Goal: Transaction & Acquisition: Obtain resource

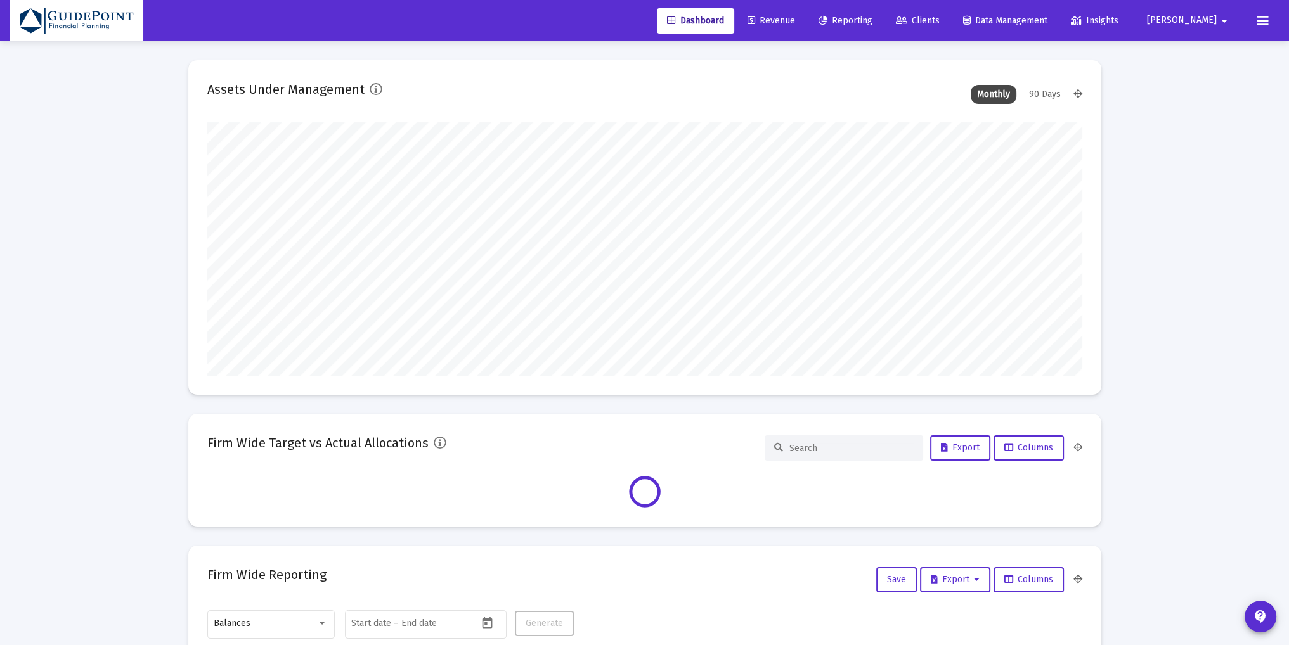
scroll to position [254, 875]
type input "[PERSON_NAME][EMAIL_ADDRESS][DOMAIN_NAME]"
type input "[DATE]"
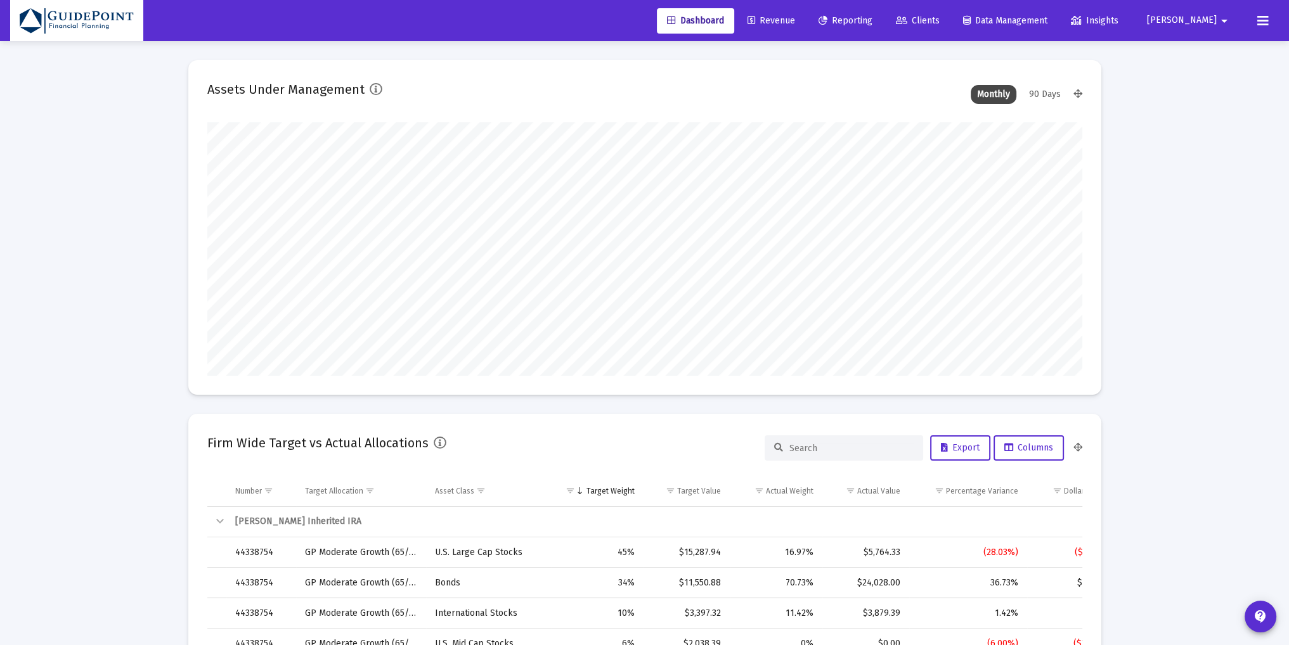
scroll to position [2069, 0]
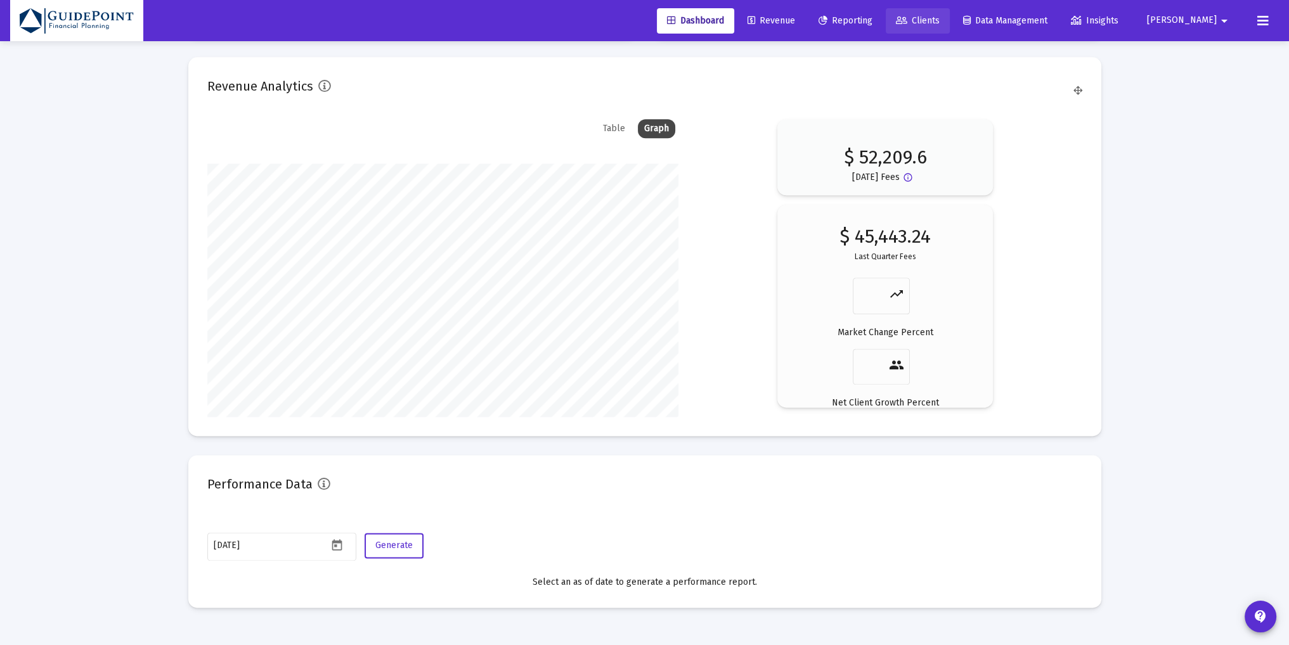
click at [939, 15] on span "Clients" at bounding box center [918, 20] width 44 height 11
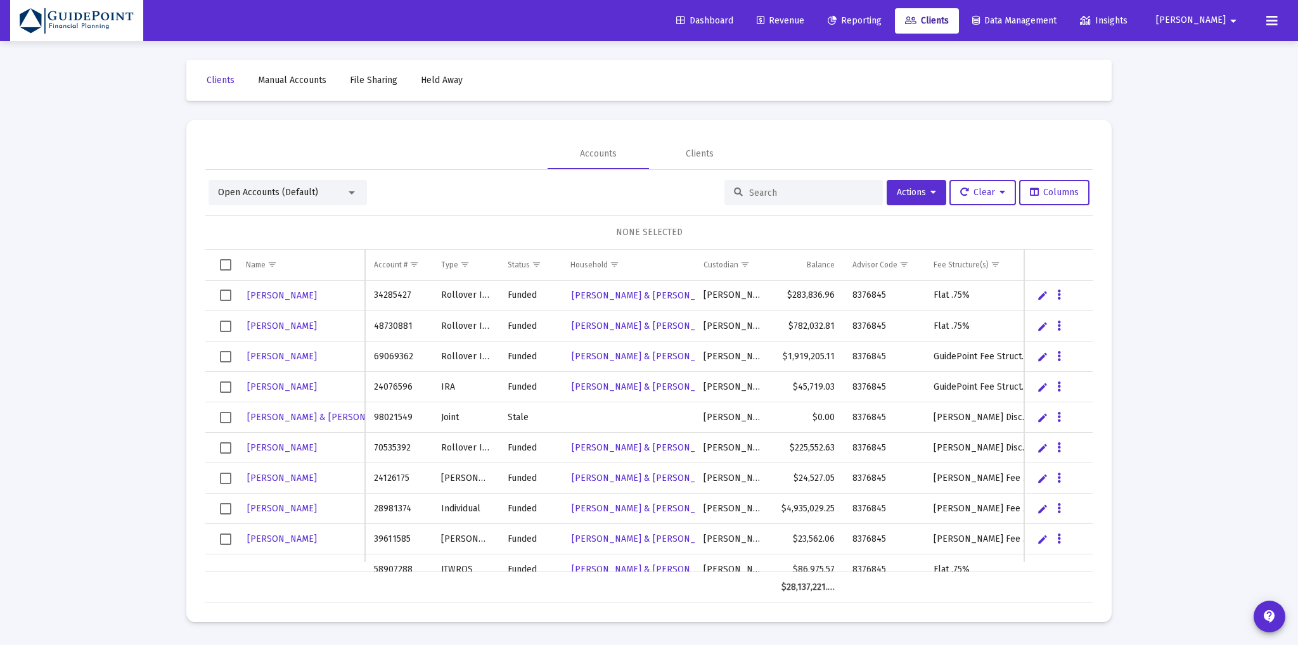
click at [342, 191] on div "Open Accounts (Default)" at bounding box center [282, 192] width 128 height 13
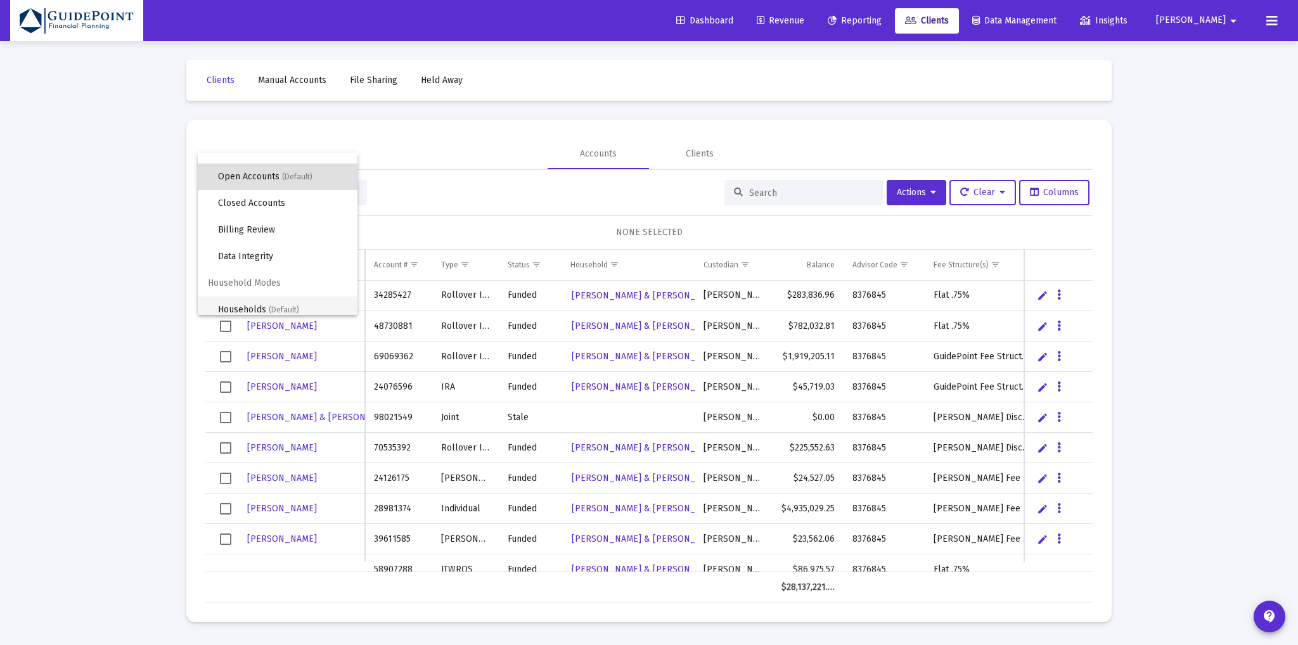
scroll to position [23, 0]
click at [287, 302] on span "(Default)" at bounding box center [284, 302] width 30 height 9
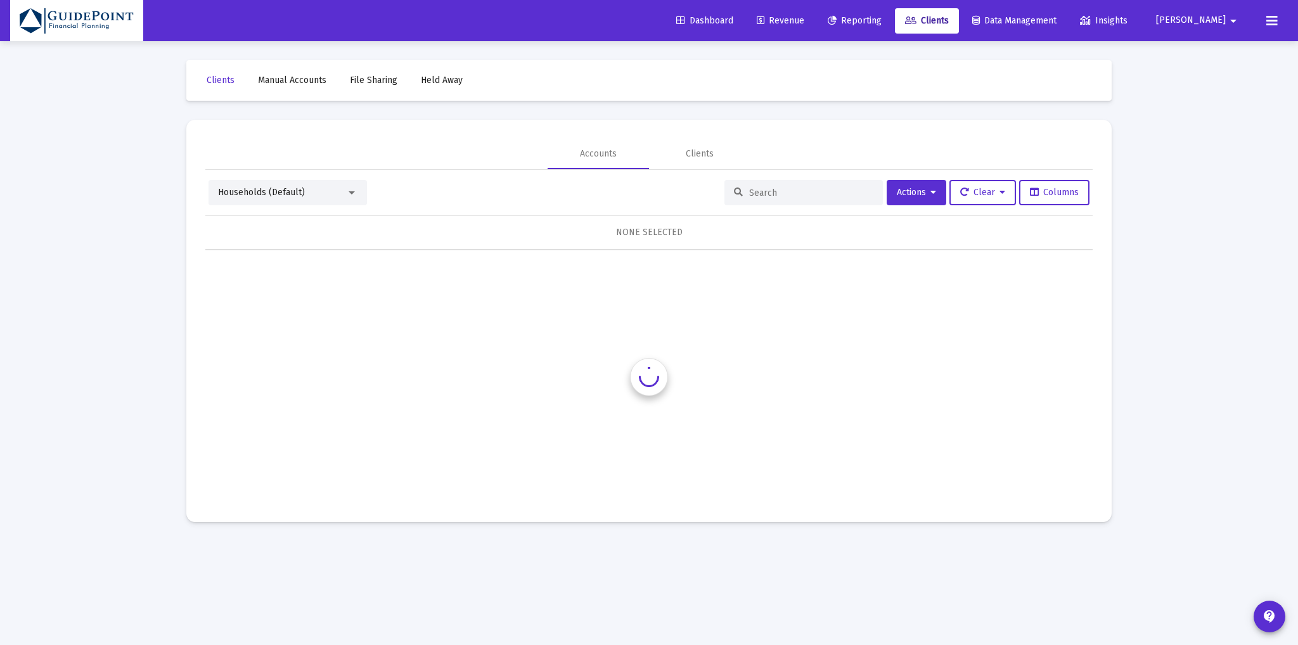
scroll to position [0, 0]
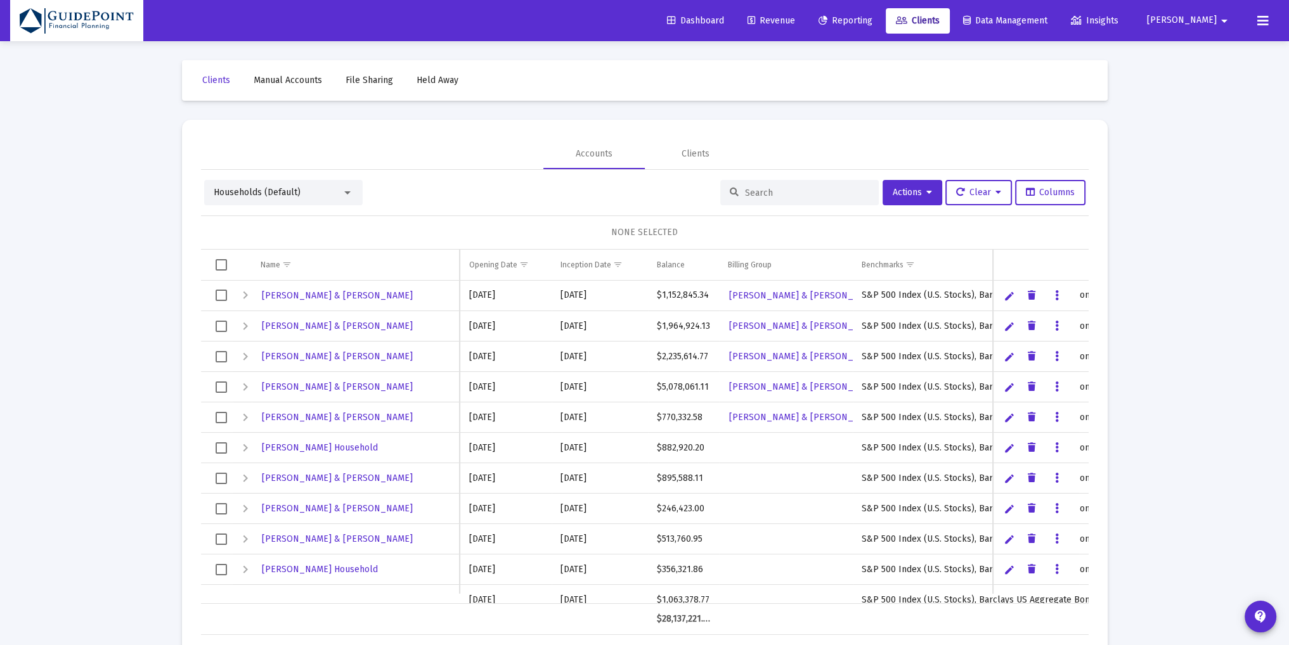
click at [778, 195] on input at bounding box center [807, 193] width 124 height 11
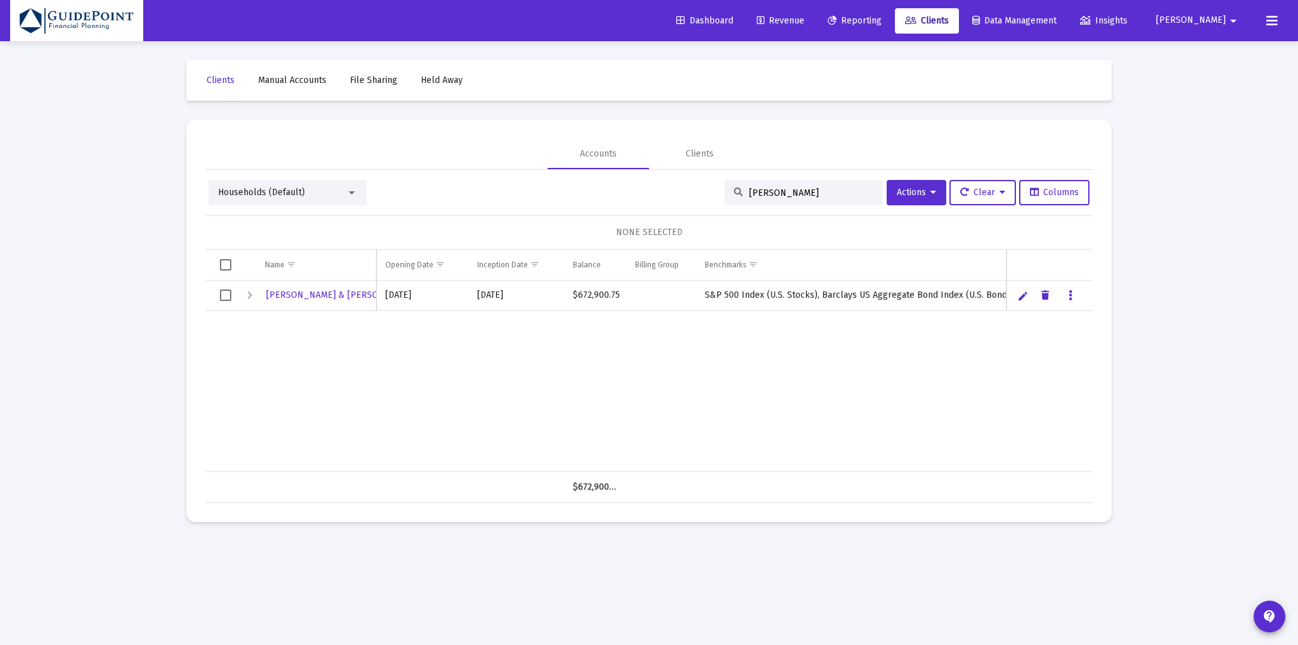
type input "[PERSON_NAME]"
click at [222, 292] on span "Select row" at bounding box center [225, 295] width 11 height 11
click at [931, 192] on icon at bounding box center [934, 192] width 6 height 9
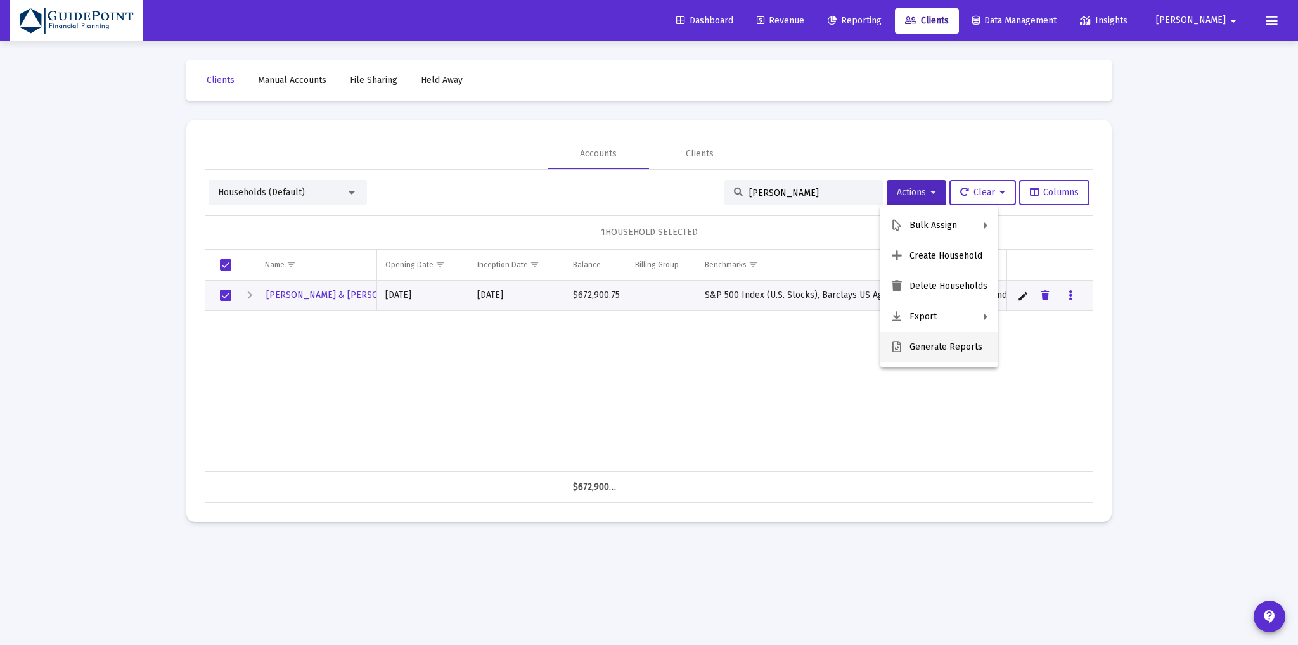
click at [946, 354] on button "Generate Reports" at bounding box center [938, 347] width 117 height 30
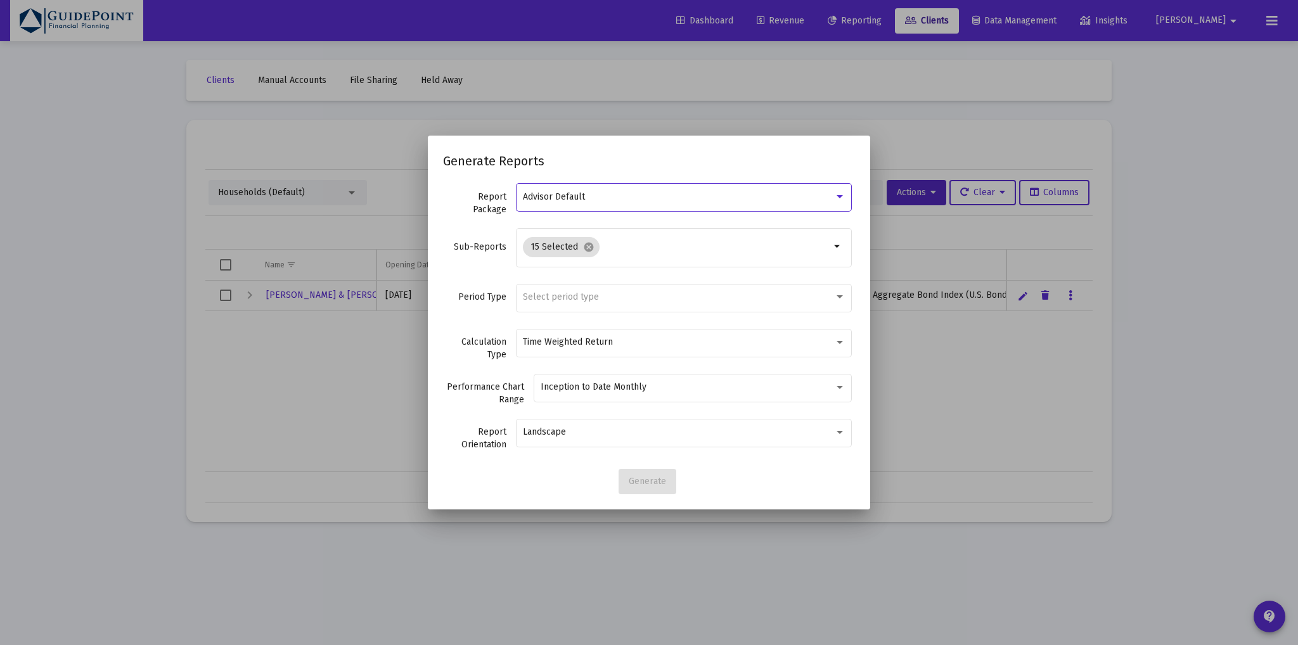
click at [600, 195] on div "Advisor Default" at bounding box center [678, 197] width 311 height 10
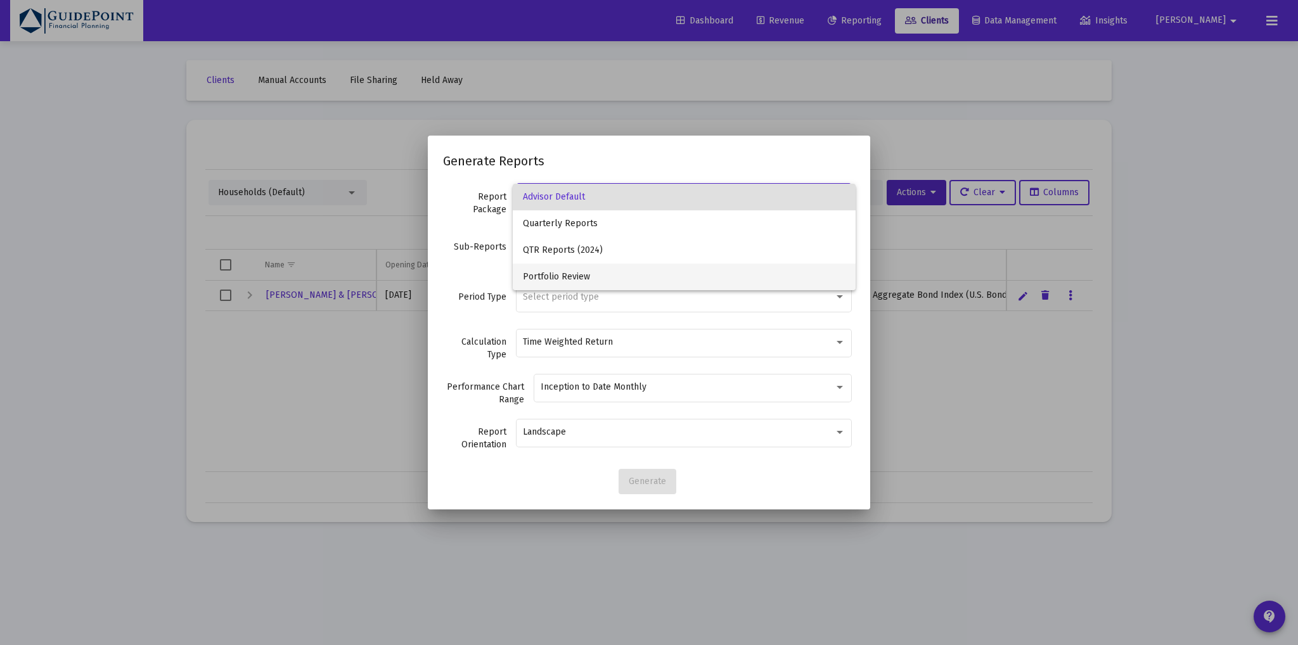
click at [564, 272] on span "Portfolio Review" at bounding box center [684, 277] width 323 height 27
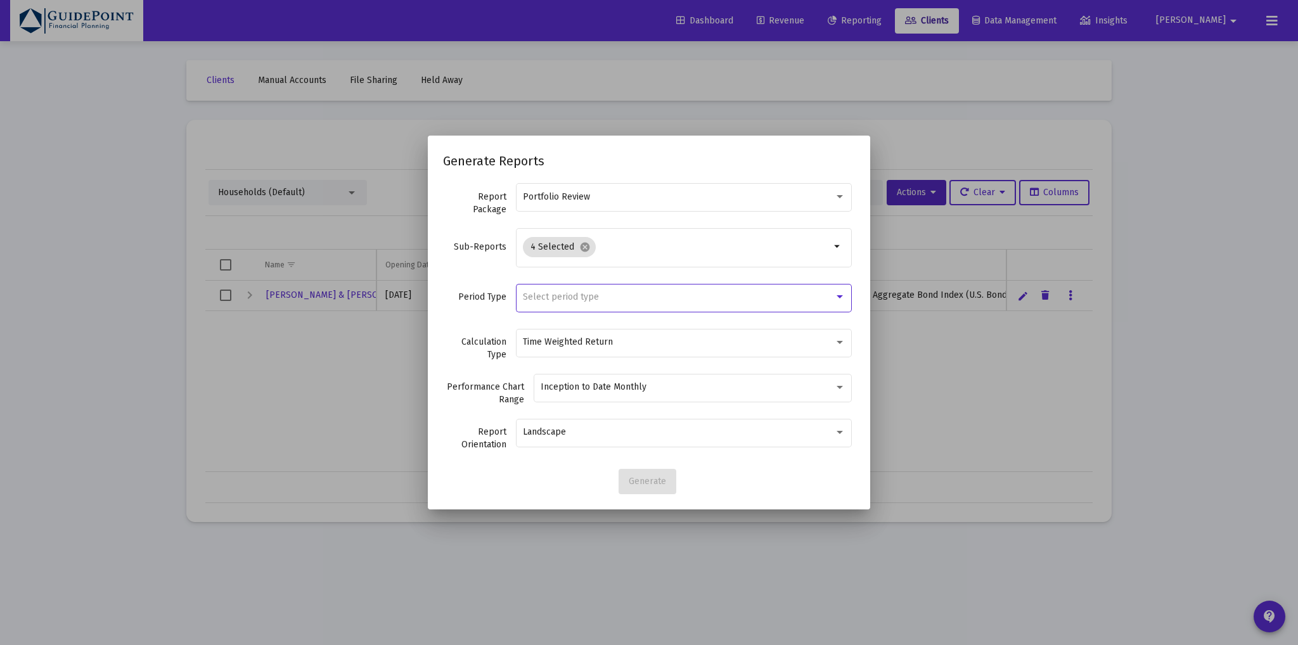
click at [562, 297] on span "Select period type" at bounding box center [561, 297] width 76 height 11
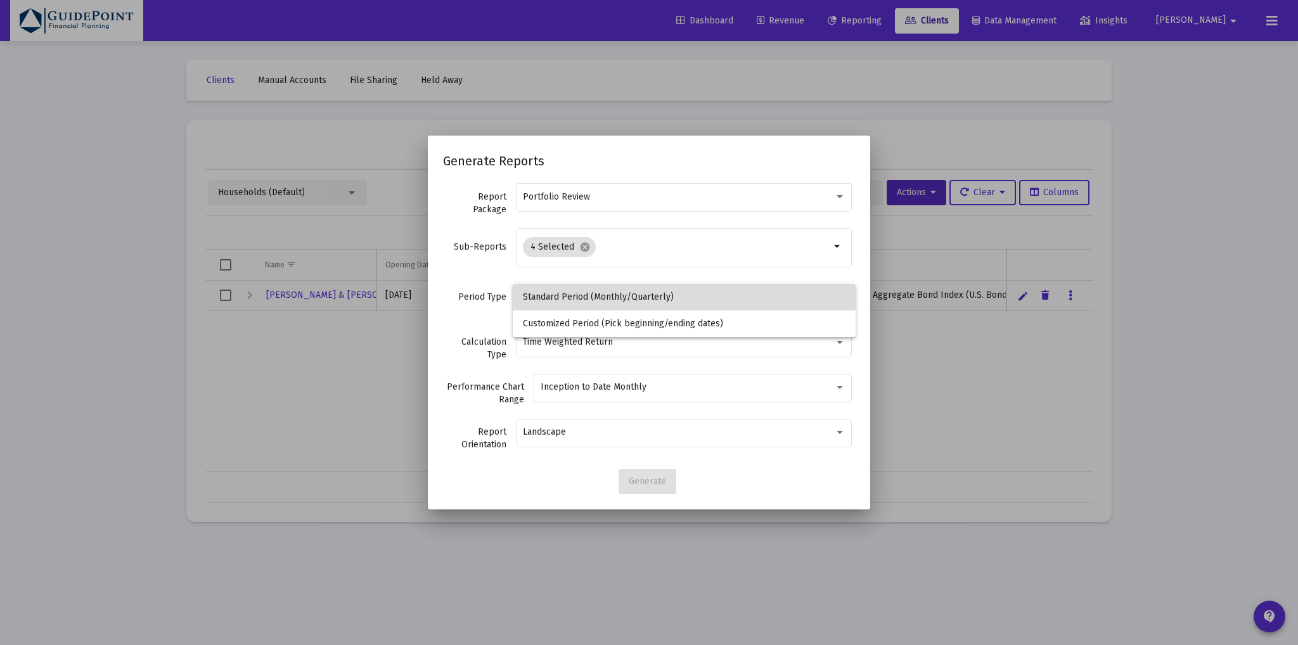
click at [563, 297] on span "Standard Period (Monthly/Quarterly)" at bounding box center [684, 297] width 323 height 27
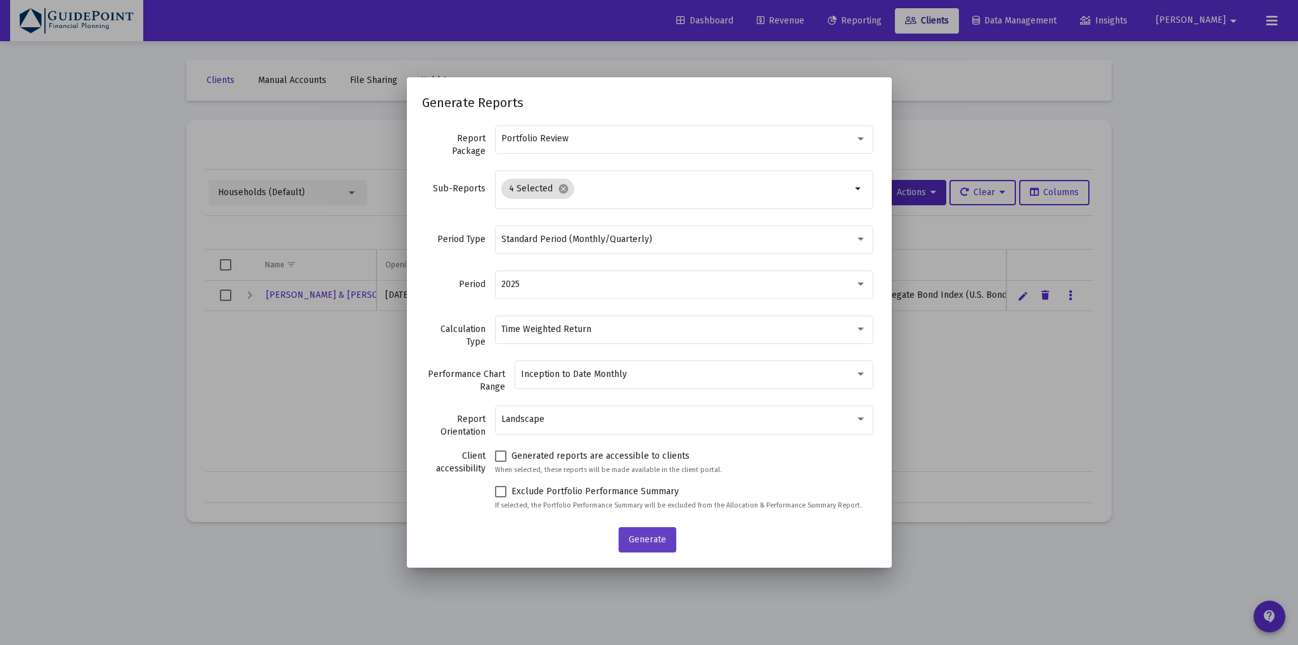
click at [641, 536] on span "Generate" at bounding box center [647, 539] width 37 height 11
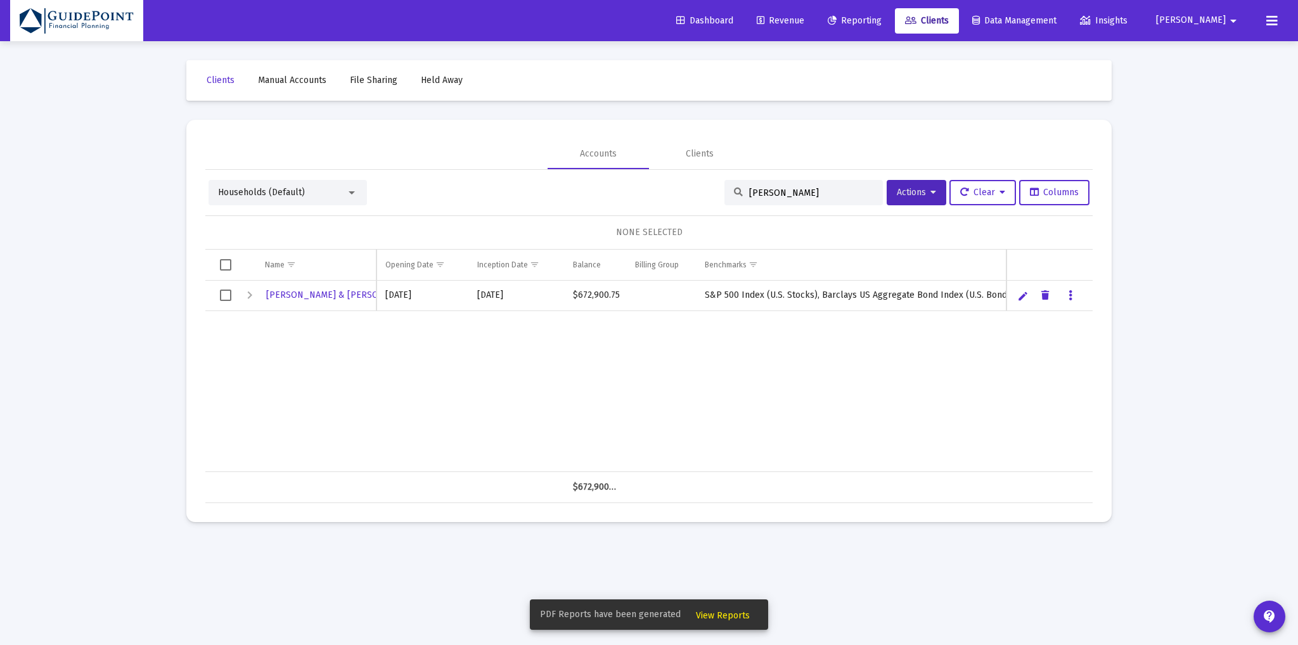
click at [719, 620] on span "View Reports" at bounding box center [723, 615] width 54 height 11
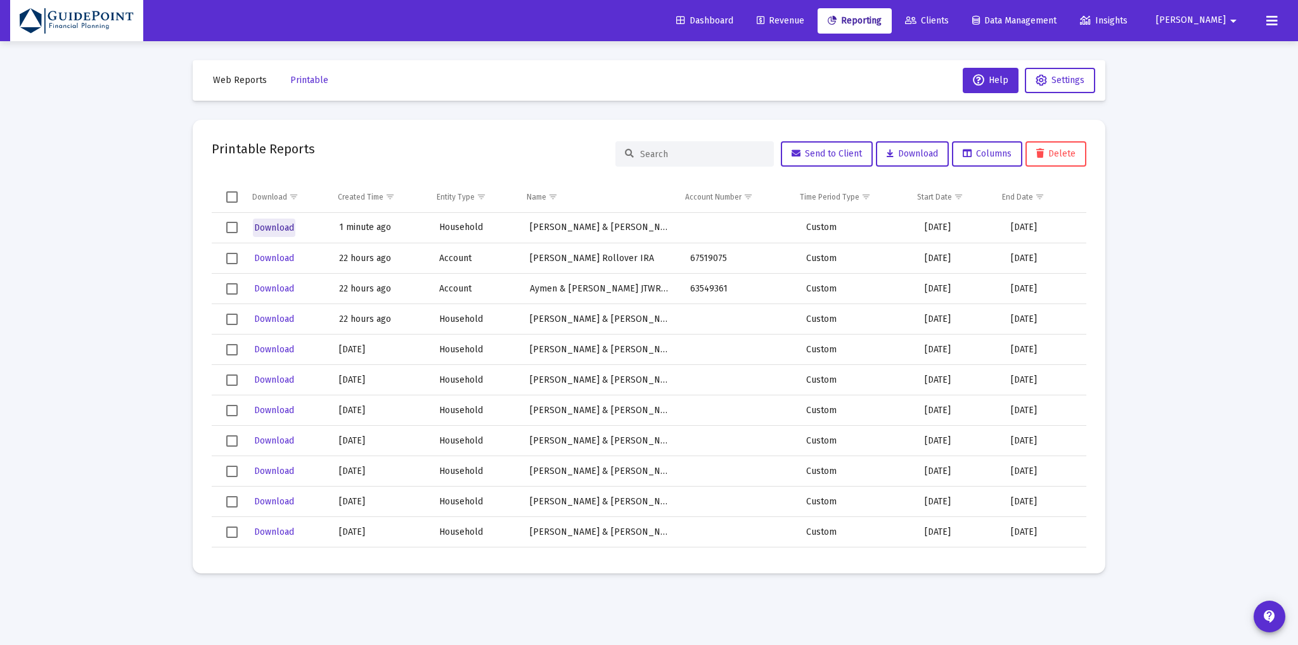
click at [266, 226] on span "Download" at bounding box center [274, 227] width 40 height 11
